Goal: Information Seeking & Learning: Learn about a topic

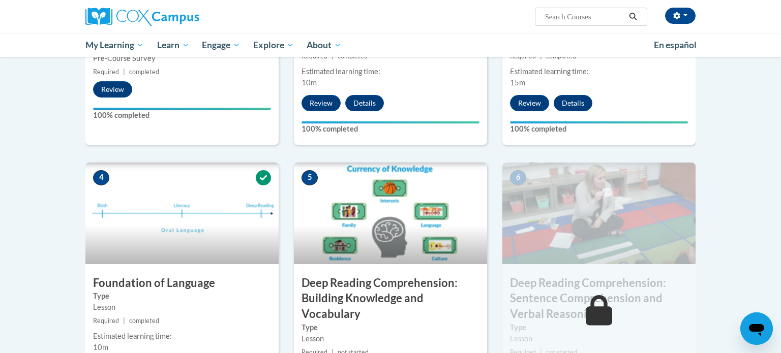
scroll to position [461, 0]
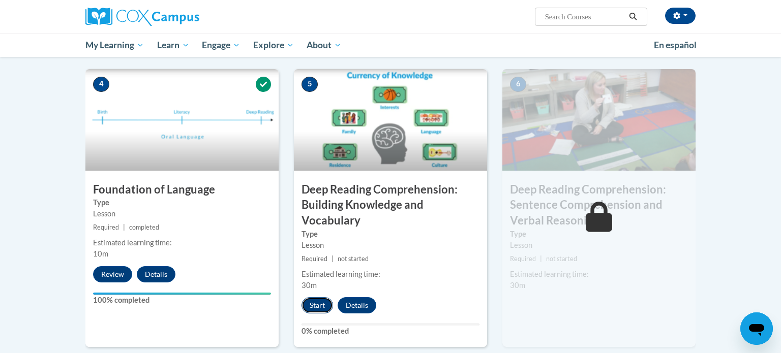
click at [323, 302] on button "Start" at bounding box center [317, 305] width 32 height 16
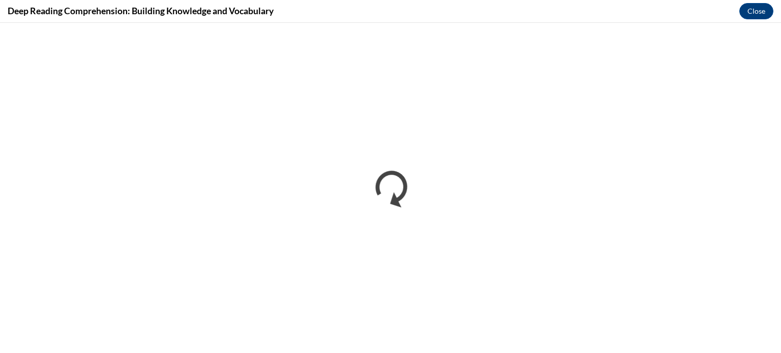
scroll to position [0, 0]
